Goal: Information Seeking & Learning: Learn about a topic

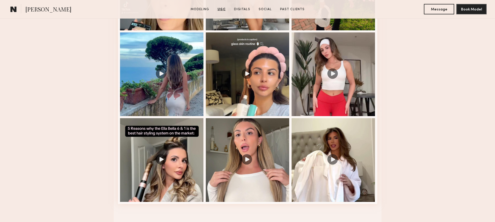
scroll to position [696, 0]
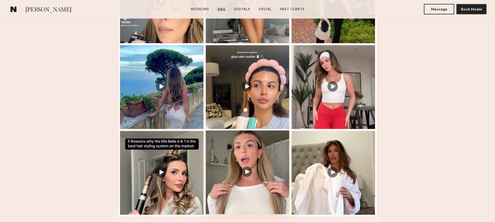
click at [272, 171] on div at bounding box center [248, 173] width 84 height 84
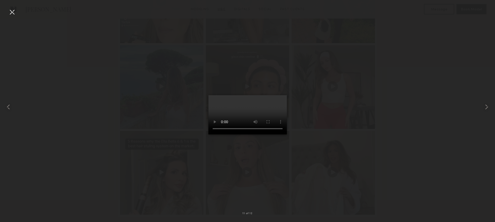
click at [324, 155] on div at bounding box center [247, 106] width 495 height 197
click at [13, 12] on div at bounding box center [12, 12] width 8 height 8
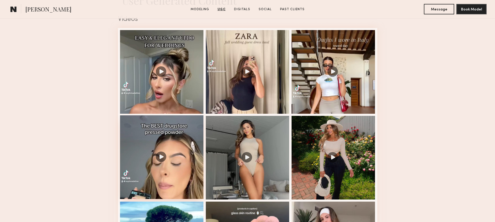
scroll to position [539, 0]
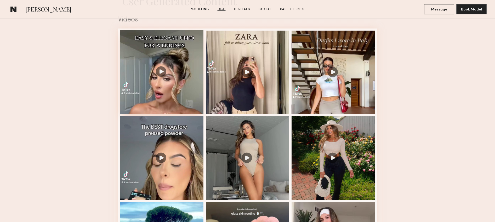
click at [188, 85] on div at bounding box center [162, 72] width 84 height 84
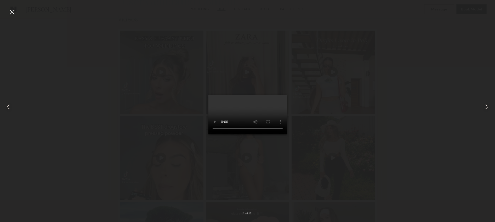
click at [119, 99] on div at bounding box center [247, 106] width 495 height 197
click at [9, 11] on div at bounding box center [12, 12] width 8 height 8
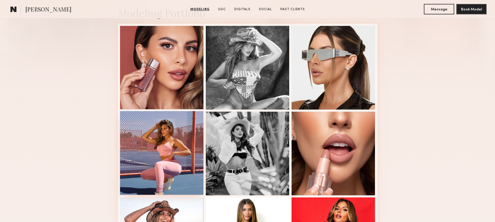
scroll to position [111, 0]
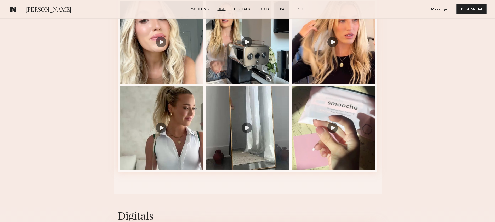
scroll to position [522, 0]
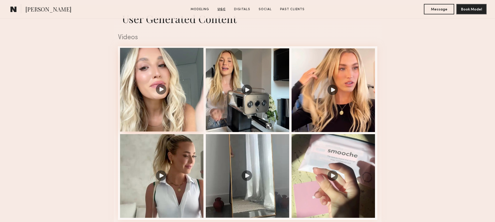
click at [184, 105] on div at bounding box center [162, 90] width 84 height 84
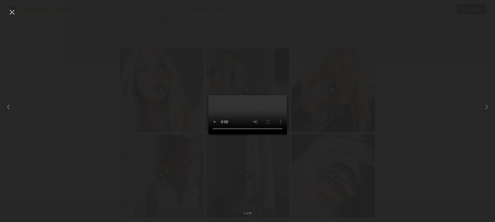
click at [228, 134] on video at bounding box center [247, 114] width 78 height 39
click at [208, 134] on video at bounding box center [247, 114] width 78 height 39
click at [340, 159] on div at bounding box center [247, 106] width 495 height 197
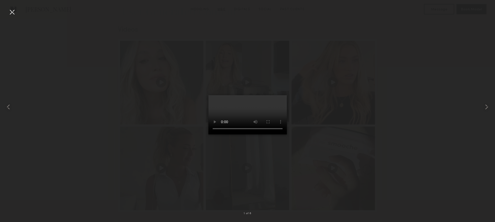
click at [14, 13] on div at bounding box center [12, 12] width 8 height 8
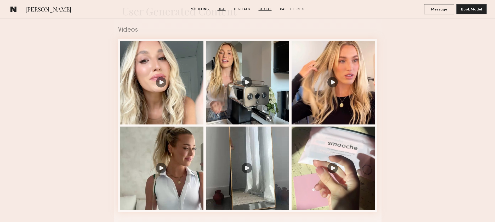
click at [263, 9] on link "Social" at bounding box center [265, 9] width 17 height 5
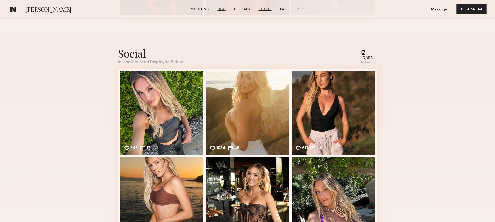
scroll to position [953, 0]
click at [170, 185] on div "873 53 Likes & comments displayed to show model’s engagement" at bounding box center [162, 198] width 84 height 84
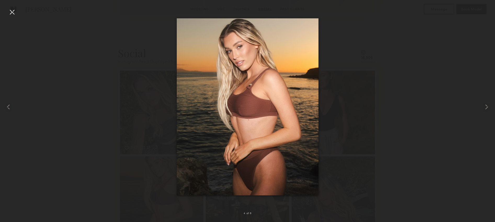
click at [157, 97] on div at bounding box center [247, 106] width 495 height 197
click at [10, 11] on div at bounding box center [12, 12] width 8 height 8
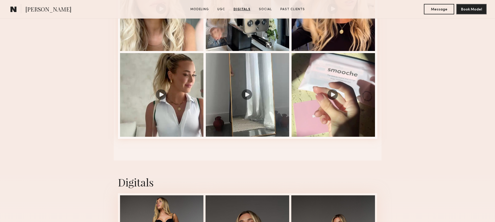
scroll to position [603, 0]
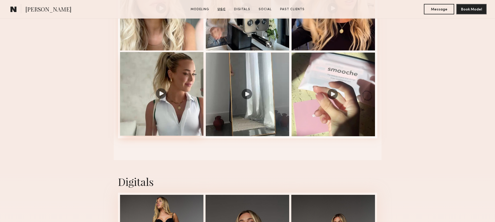
click at [180, 89] on div at bounding box center [162, 94] width 84 height 84
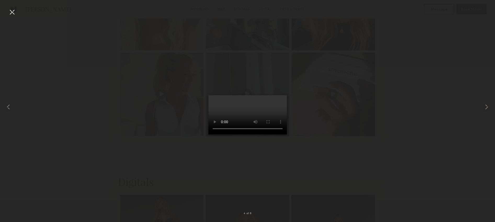
click at [338, 137] on div at bounding box center [247, 106] width 495 height 197
click at [15, 9] on div at bounding box center [12, 12] width 8 height 8
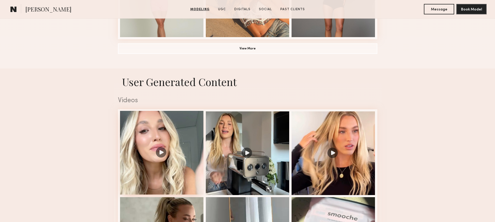
scroll to position [459, 0]
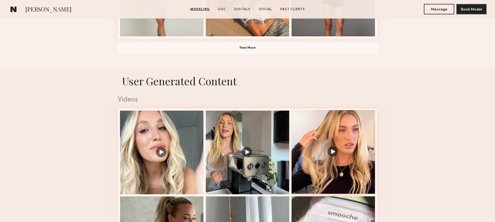
click at [335, 145] on div at bounding box center [334, 152] width 84 height 84
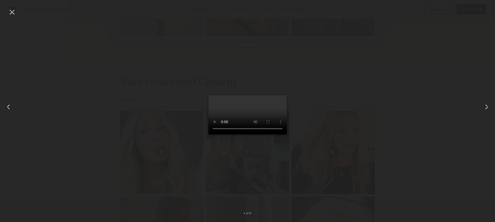
click at [263, 95] on video at bounding box center [247, 114] width 78 height 39
click at [239, 95] on video at bounding box center [247, 114] width 78 height 39
click at [270, 97] on video at bounding box center [247, 114] width 78 height 39
click at [352, 91] on div at bounding box center [247, 106] width 495 height 197
click at [321, 100] on div at bounding box center [247, 106] width 495 height 197
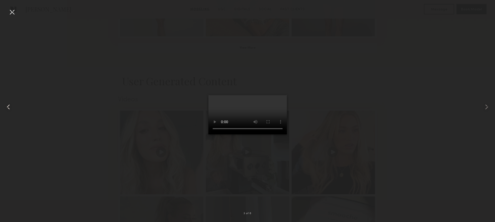
click at [12, 16] on div at bounding box center [10, 106] width 20 height 197
click at [11, 13] on div at bounding box center [12, 12] width 8 height 8
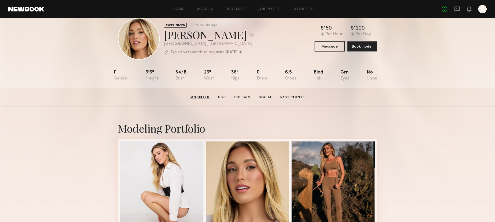
scroll to position [0, 0]
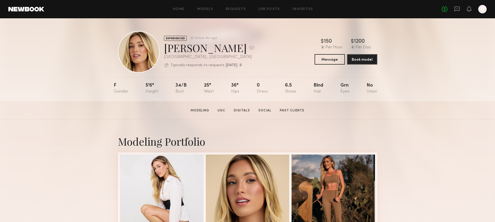
click at [190, 43] on div "Hailey M. Favorite" at bounding box center [209, 48] width 90 height 14
copy div "Hailey M. Favorite"
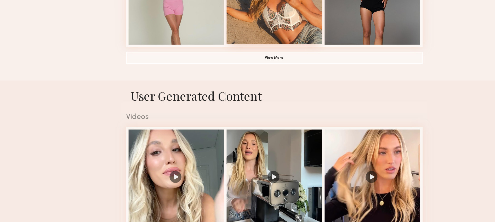
scroll to position [468, 0]
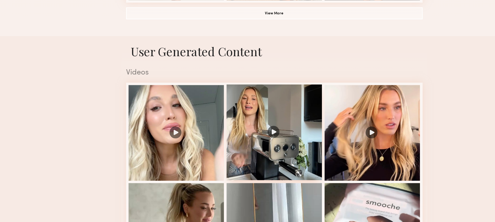
click at [242, 124] on div at bounding box center [248, 144] width 84 height 84
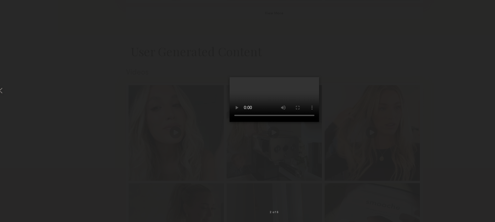
click at [362, 121] on div at bounding box center [247, 106] width 495 height 197
click at [344, 123] on div at bounding box center [247, 106] width 495 height 197
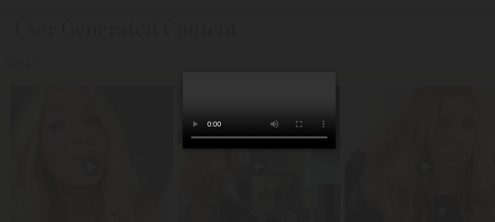
click at [235, 121] on video at bounding box center [247, 114] width 78 height 39
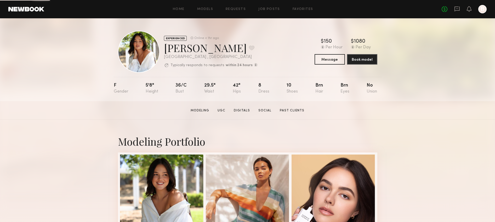
scroll to position [49, 0]
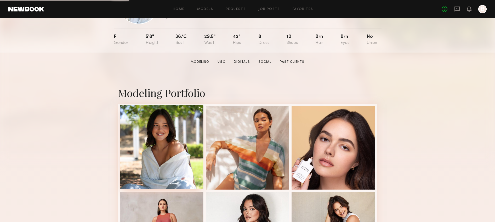
click at [177, 149] on div at bounding box center [162, 147] width 84 height 84
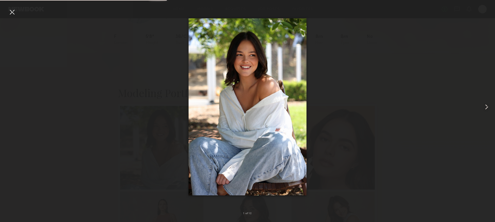
click at [486, 107] on common-icon at bounding box center [487, 107] width 8 height 8
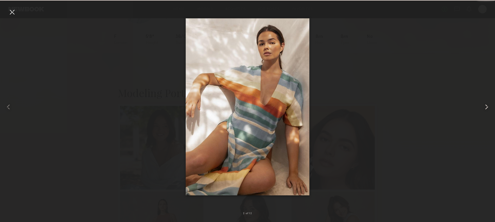
click at [486, 107] on common-icon at bounding box center [487, 107] width 8 height 8
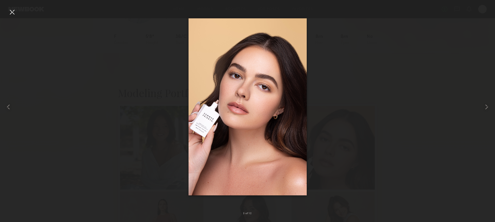
click at [14, 13] on div at bounding box center [12, 12] width 8 height 8
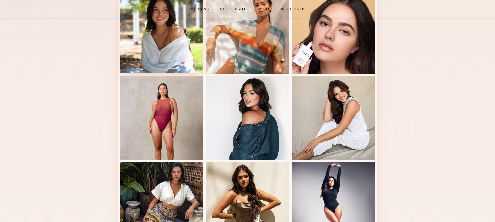
scroll to position [276, 0]
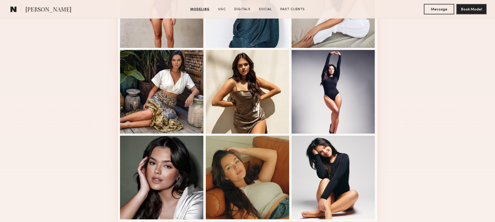
click at [139, 165] on div at bounding box center [162, 178] width 84 height 84
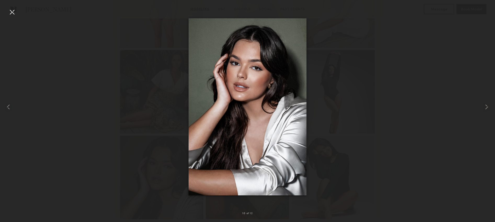
click at [13, 12] on div at bounding box center [12, 12] width 8 height 8
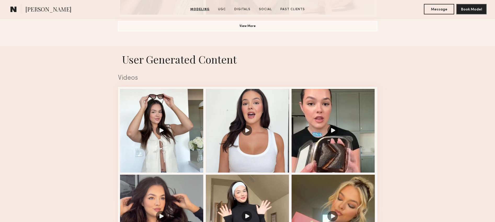
scroll to position [525, 0]
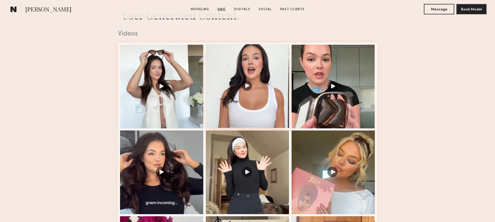
click at [264, 85] on div at bounding box center [248, 86] width 84 height 84
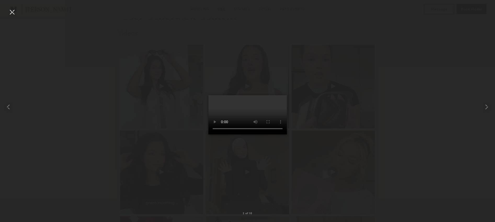
click at [15, 10] on div at bounding box center [12, 12] width 8 height 8
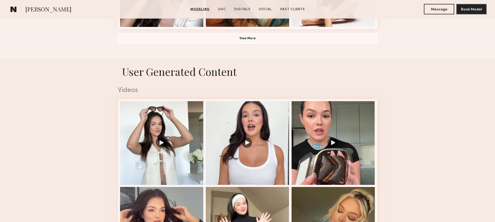
scroll to position [552, 0]
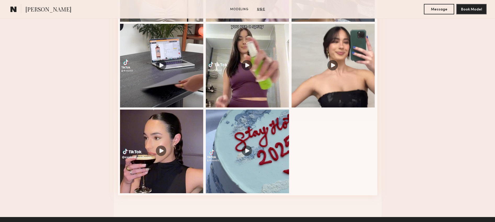
scroll to position [614, 0]
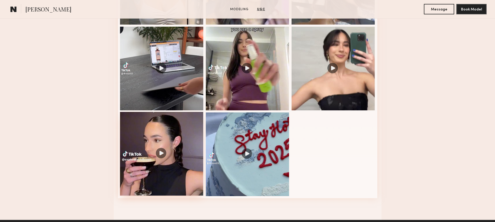
click at [170, 165] on div at bounding box center [162, 154] width 84 height 84
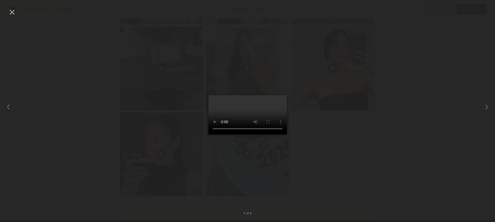
click at [149, 101] on div at bounding box center [247, 106] width 495 height 197
click at [10, 14] on div at bounding box center [12, 12] width 8 height 8
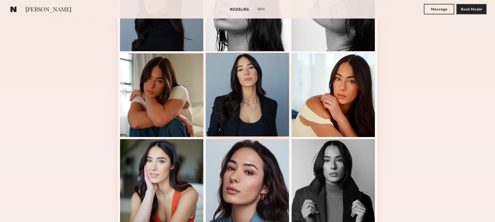
scroll to position [303, 0]
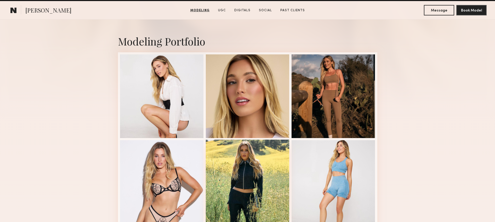
scroll to position [247, 0]
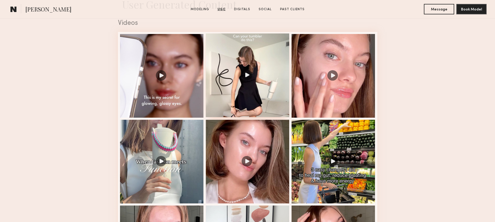
scroll to position [569, 0]
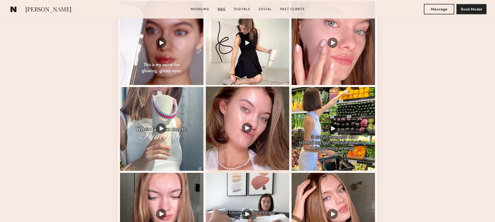
click at [228, 116] on div at bounding box center [248, 129] width 84 height 84
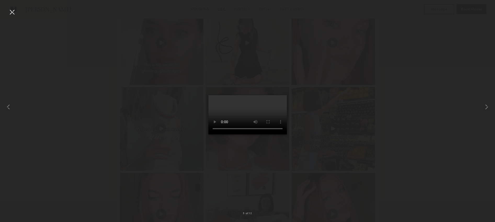
click at [355, 127] on div at bounding box center [247, 106] width 495 height 197
click at [19, 14] on div at bounding box center [10, 106] width 20 height 197
click at [354, 135] on div at bounding box center [247, 106] width 495 height 197
click at [354, 136] on div at bounding box center [247, 106] width 495 height 197
click at [8, 12] on div at bounding box center [12, 12] width 8 height 8
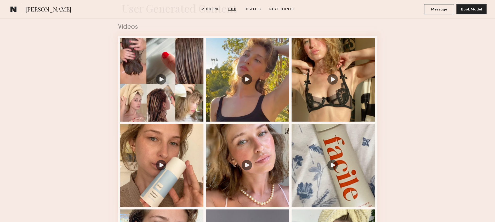
scroll to position [621, 0]
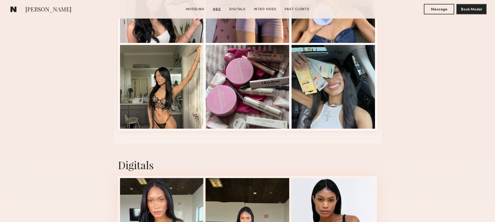
scroll to position [956, 0]
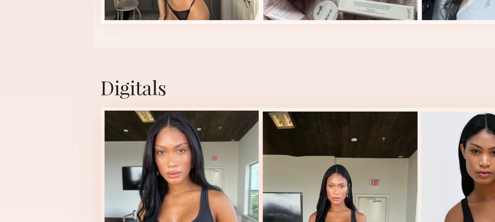
click at [149, 155] on div at bounding box center [162, 162] width 84 height 84
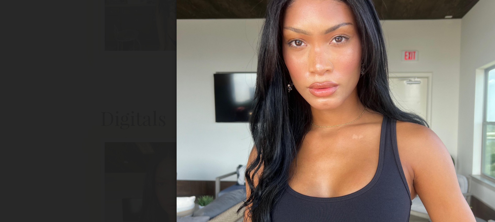
click at [125, 99] on div at bounding box center [247, 106] width 495 height 197
click at [124, 100] on div at bounding box center [247, 106] width 495 height 197
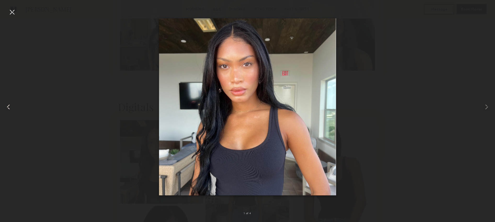
click at [13, 16] on div at bounding box center [10, 106] width 20 height 197
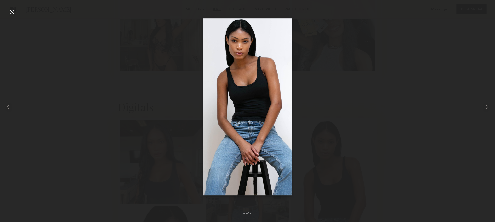
click at [112, 62] on div at bounding box center [247, 106] width 495 height 197
click at [14, 7] on nb-gallery-light "4 of 4" at bounding box center [247, 111] width 495 height 222
click at [14, 11] on div at bounding box center [12, 12] width 8 height 8
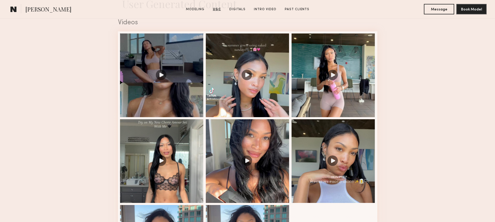
scroll to position [536, 0]
drag, startPoint x: 255, startPoint y: 167, endPoint x: 314, endPoint y: 114, distance: 78.9
click at [313, 117] on nb-model-profile-images-feed at bounding box center [247, 161] width 259 height 259
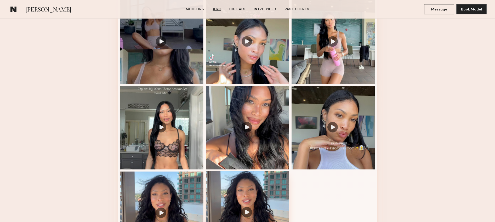
scroll to position [571, 0]
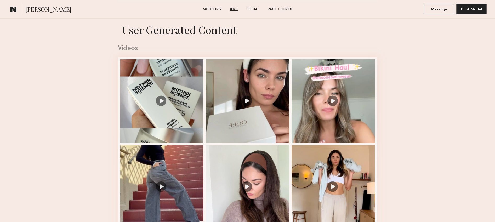
scroll to position [535, 0]
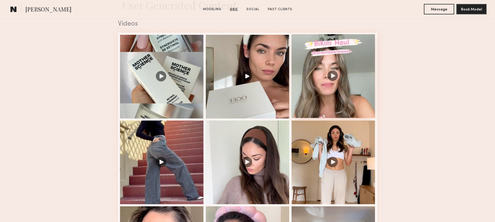
click at [330, 109] on div at bounding box center [334, 76] width 84 height 84
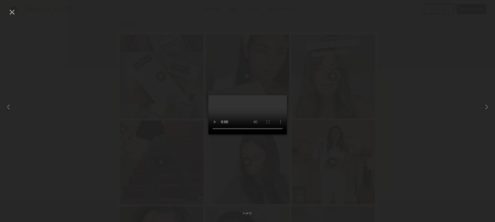
click at [94, 67] on div at bounding box center [247, 106] width 495 height 197
click at [421, 22] on div at bounding box center [247, 106] width 495 height 197
